Goal: Obtain resource: Download file/media

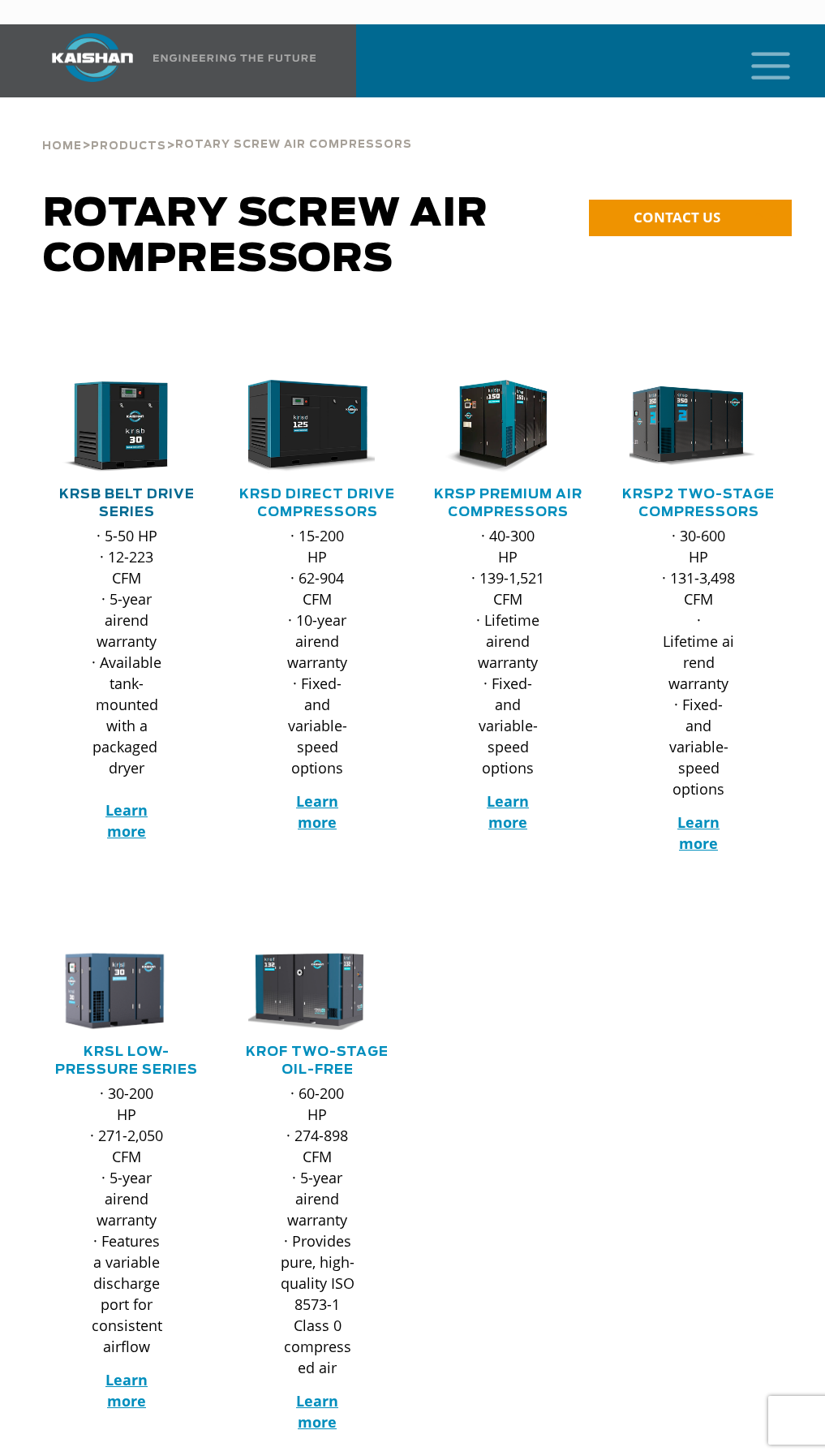
click at [149, 488] on link "KRSB Belt Drive Series" at bounding box center [127, 503] width 136 height 31
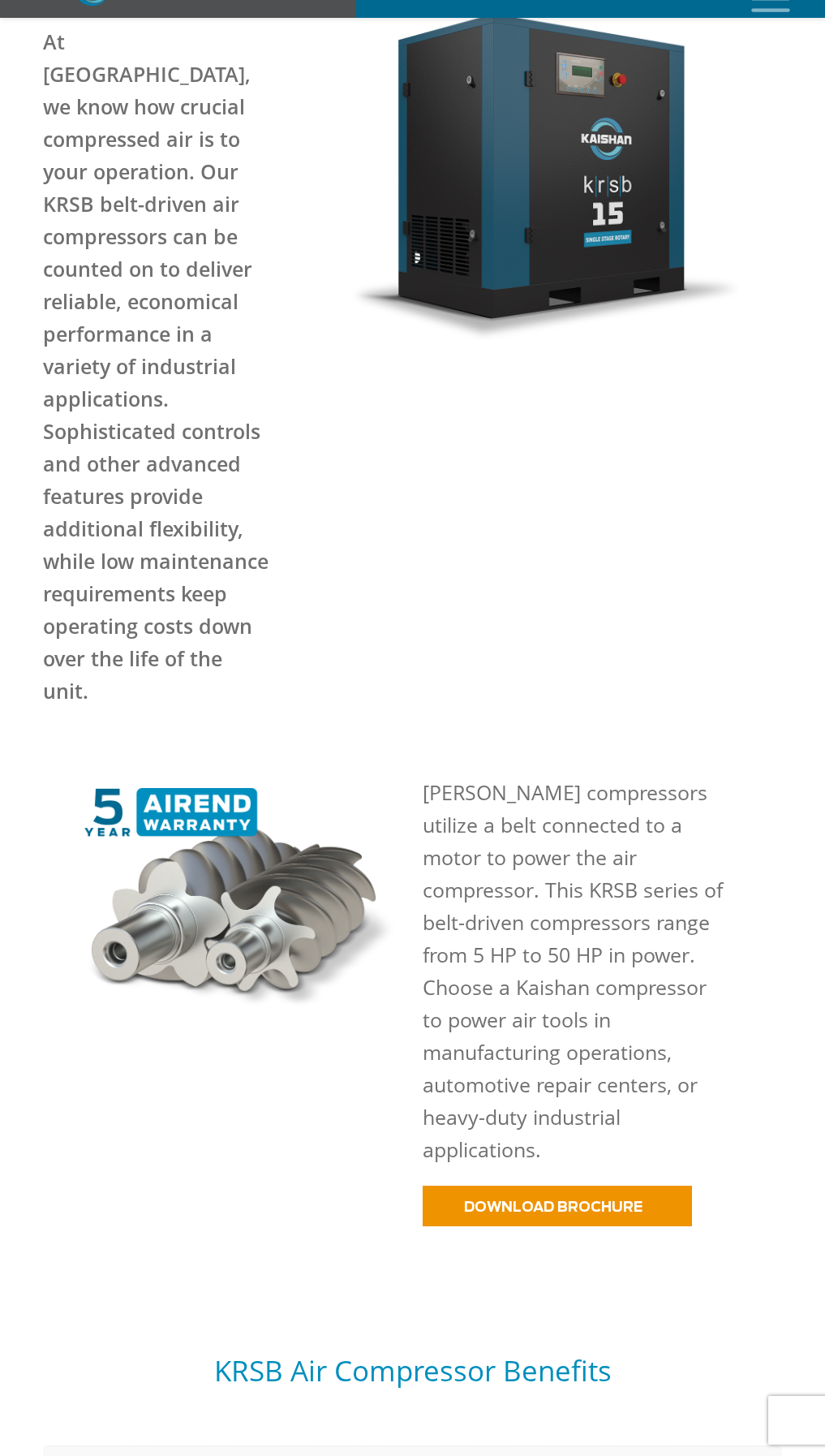
scroll to position [568, 0]
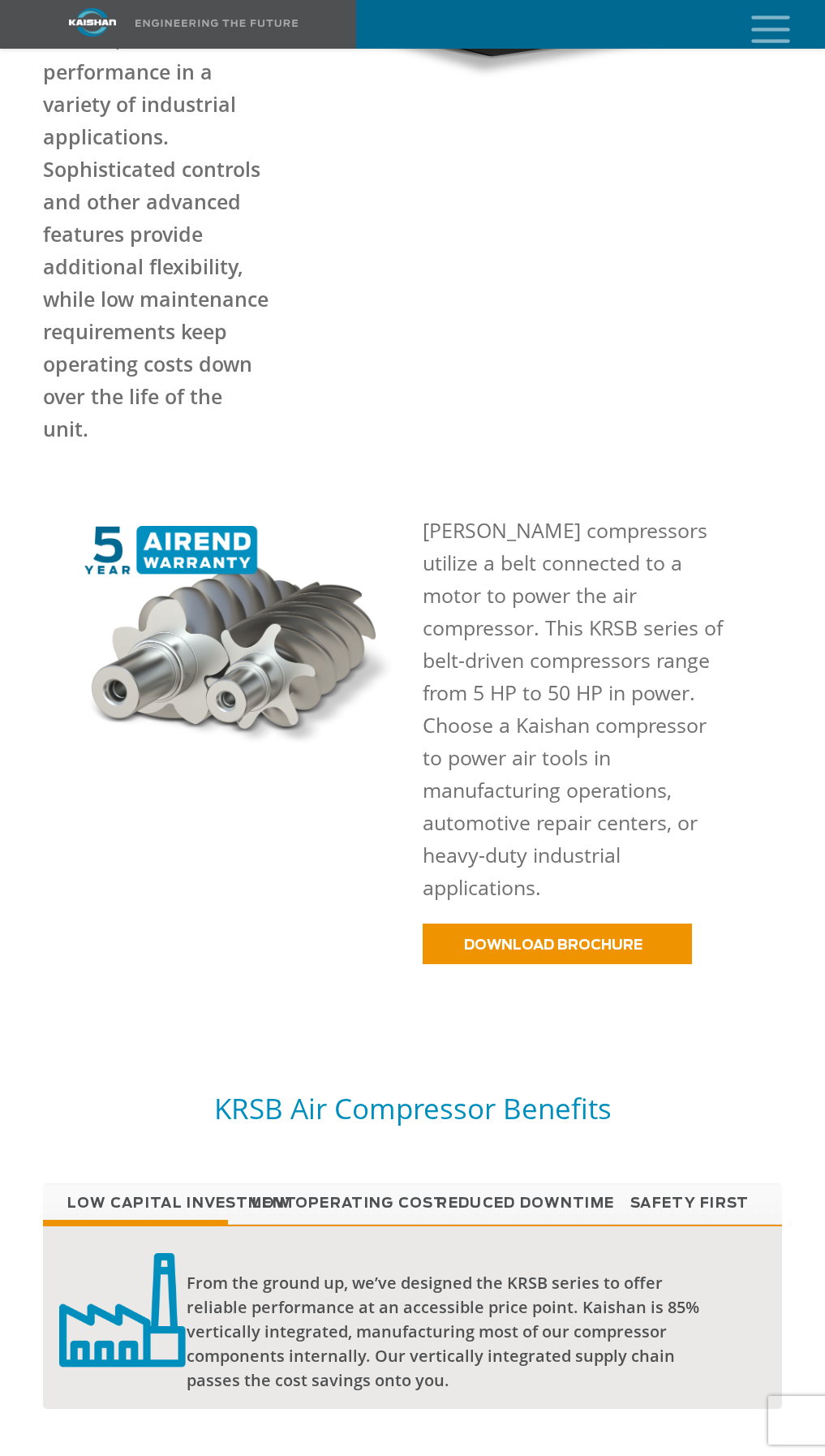
click at [572, 865] on div "[PERSON_NAME] compressors utilize a belt connected to a motor to power the air …" at bounding box center [603, 718] width 380 height 410
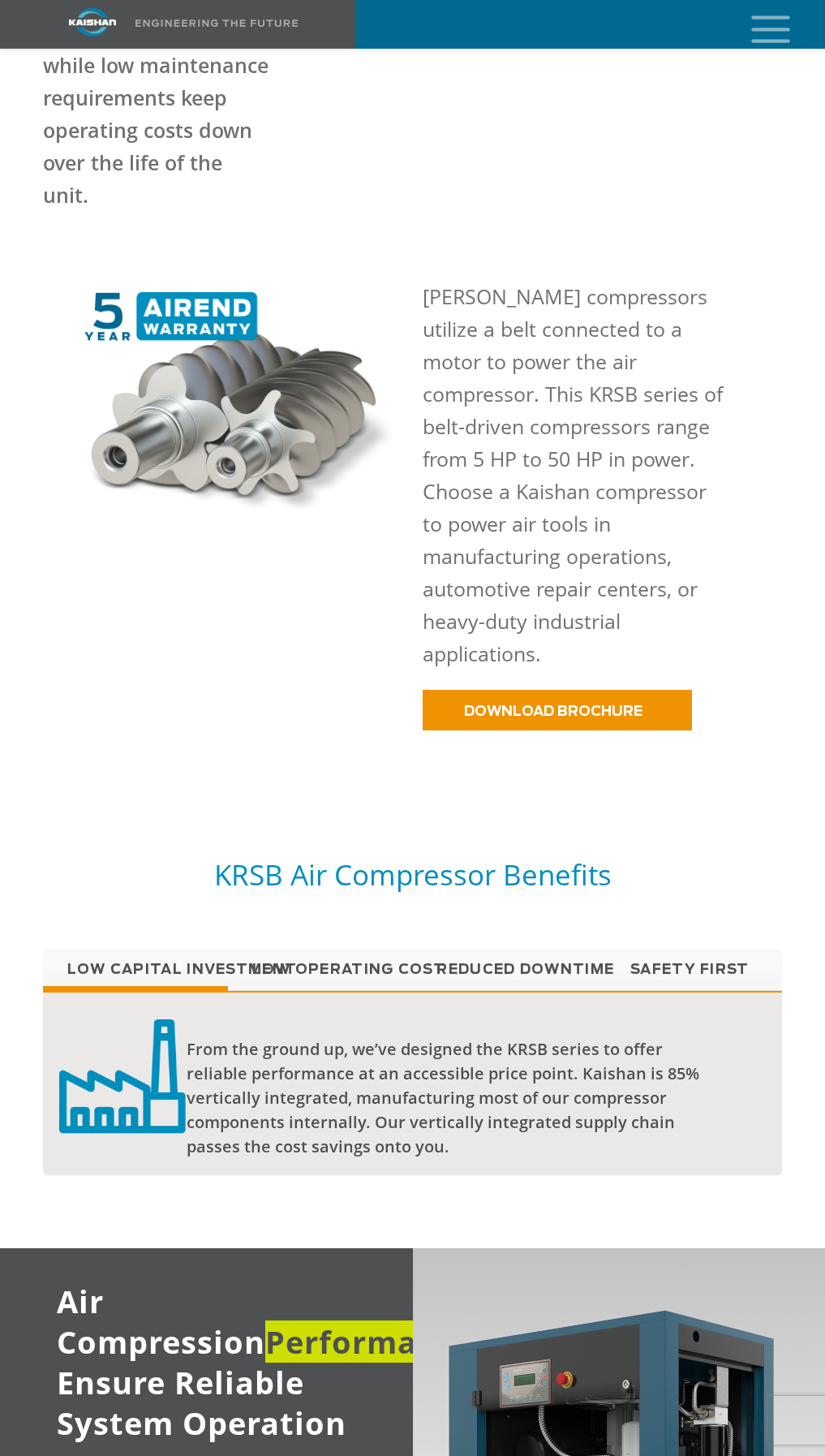
scroll to position [1055, 0]
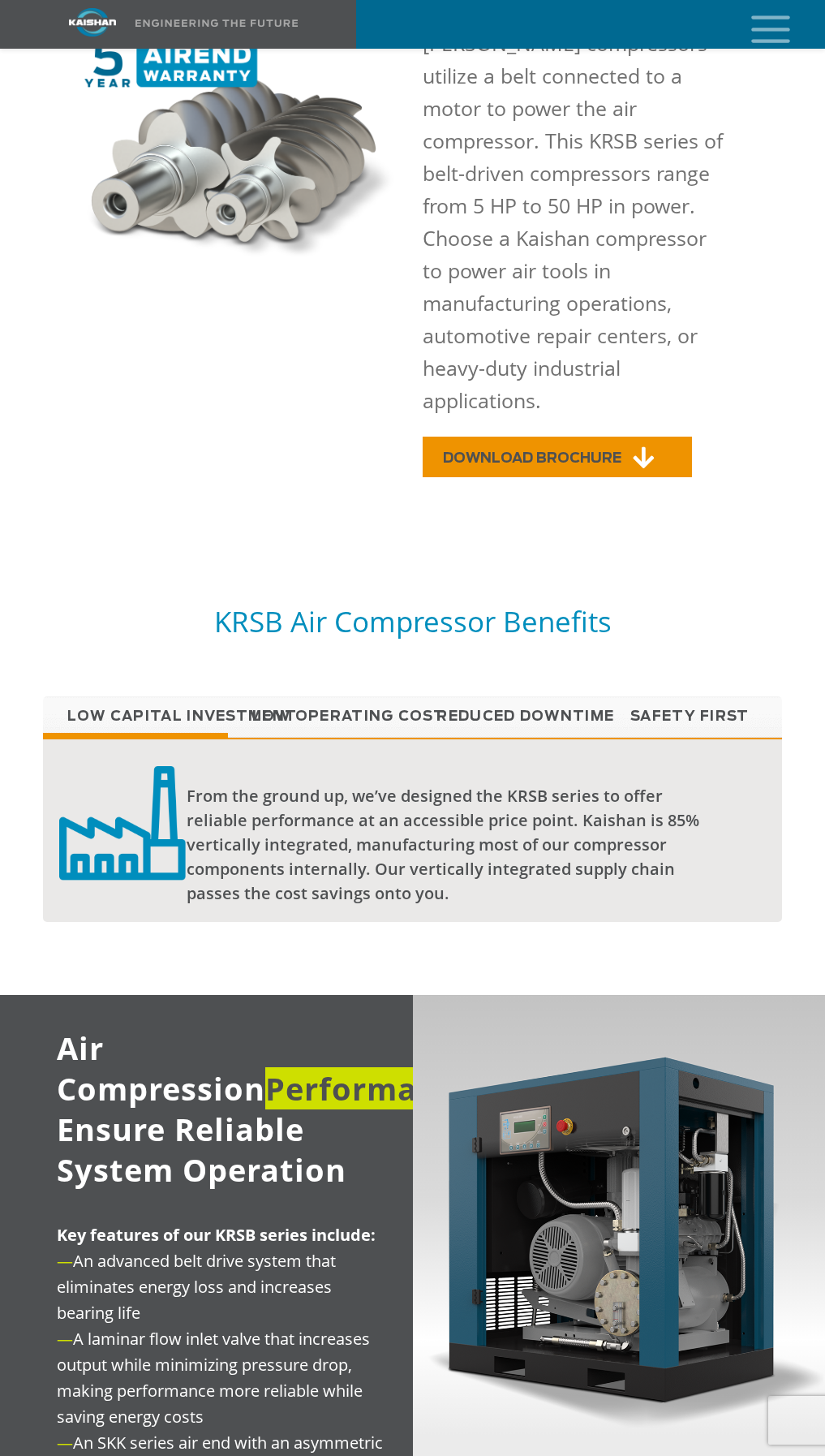
click at [540, 451] on span "DOWNLOAD BROCHURE" at bounding box center [532, 458] width 178 height 13
